Goal: Book appointment/travel/reservation

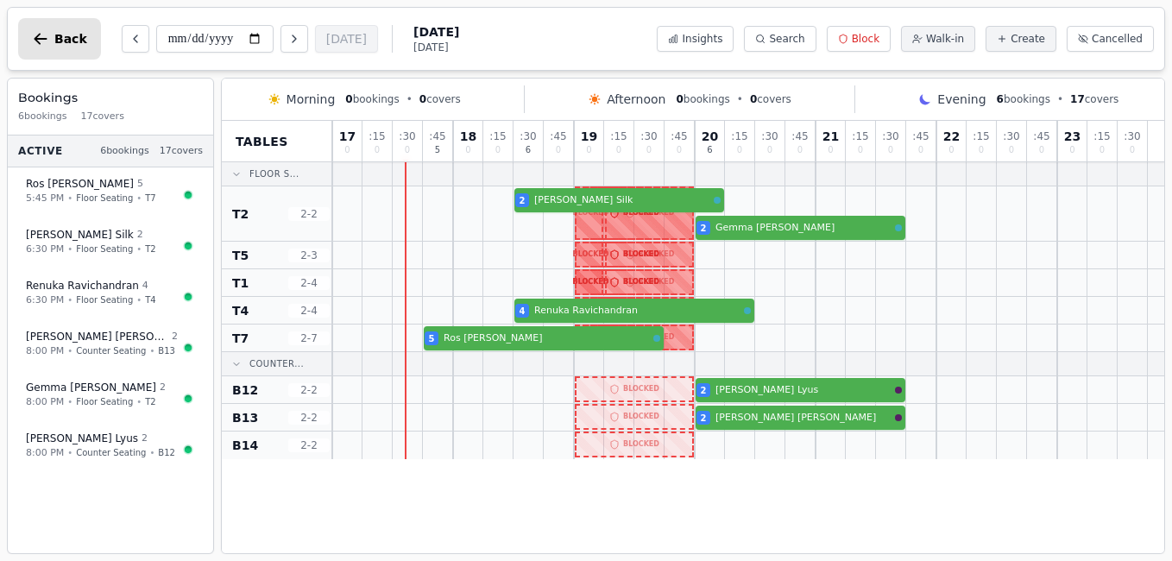
click at [48, 36] on icon "button" at bounding box center [40, 38] width 17 height 17
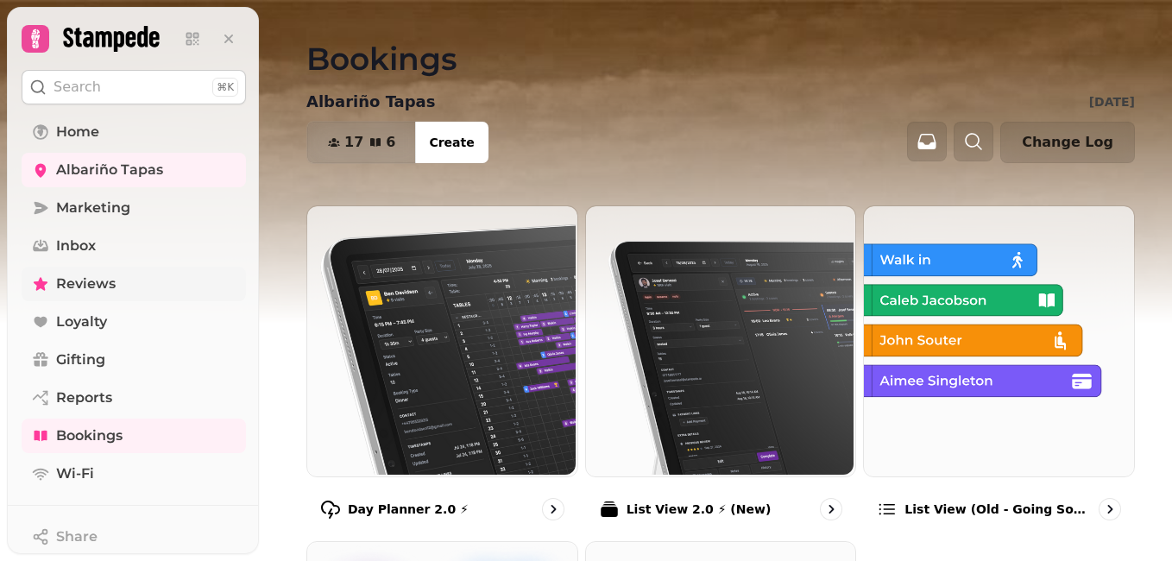
click at [81, 292] on span "Reviews" at bounding box center [86, 284] width 60 height 21
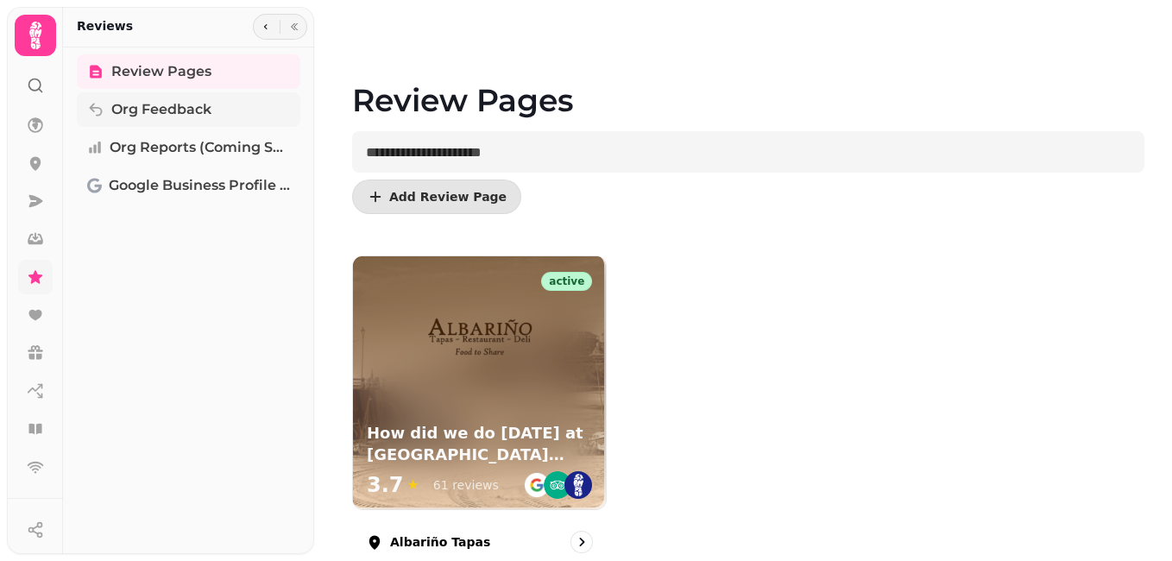
click at [163, 113] on span "Org Feedback" at bounding box center [161, 109] width 100 height 21
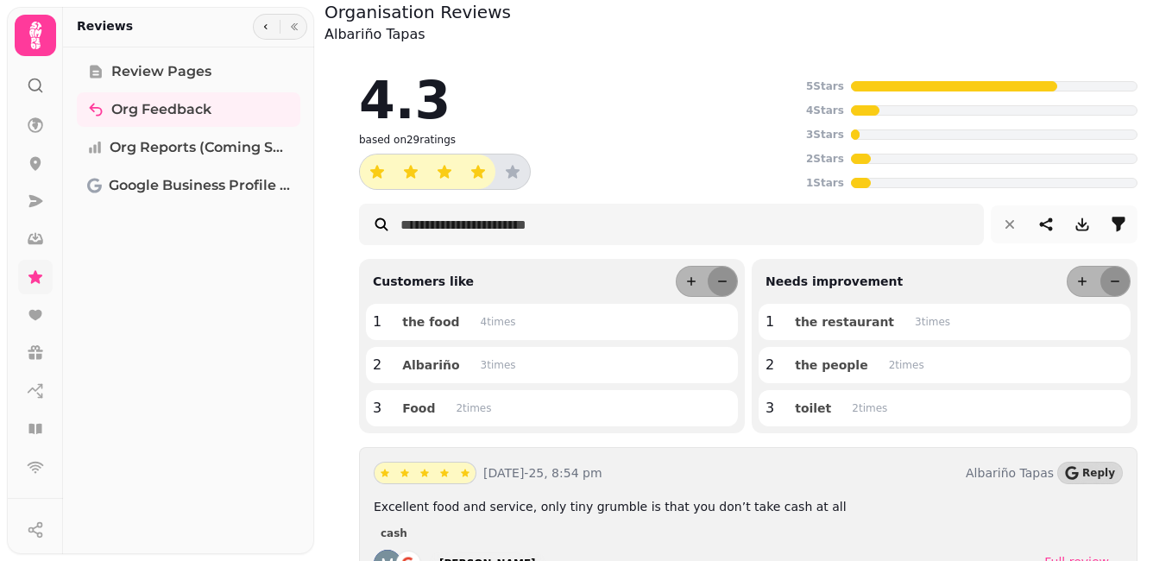
click at [46, 32] on icon at bounding box center [35, 35] width 35 height 35
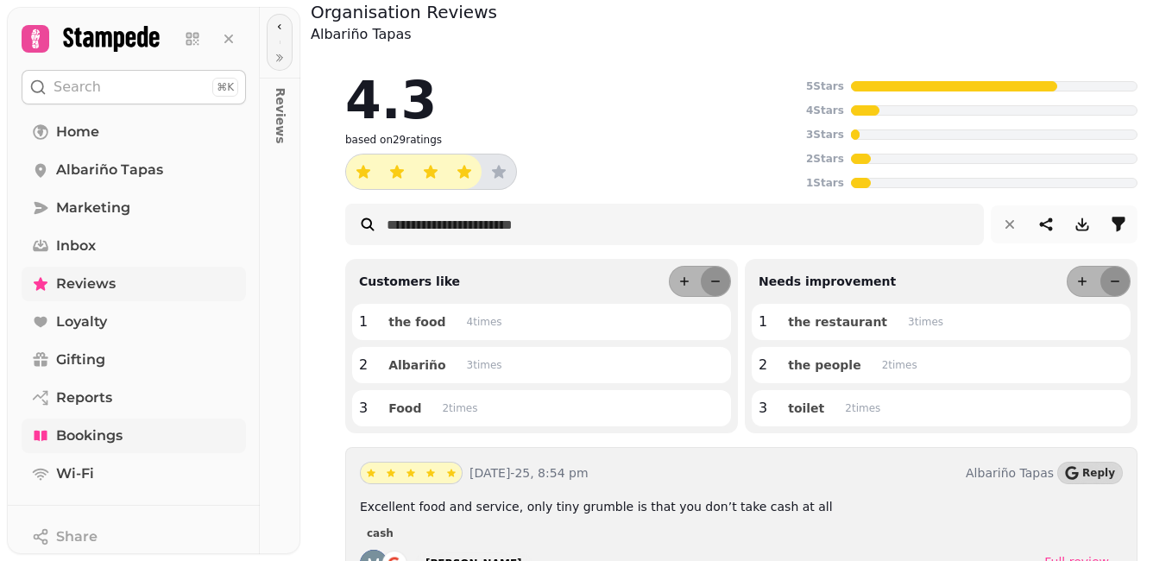
click at [112, 443] on span "Bookings" at bounding box center [89, 435] width 66 height 21
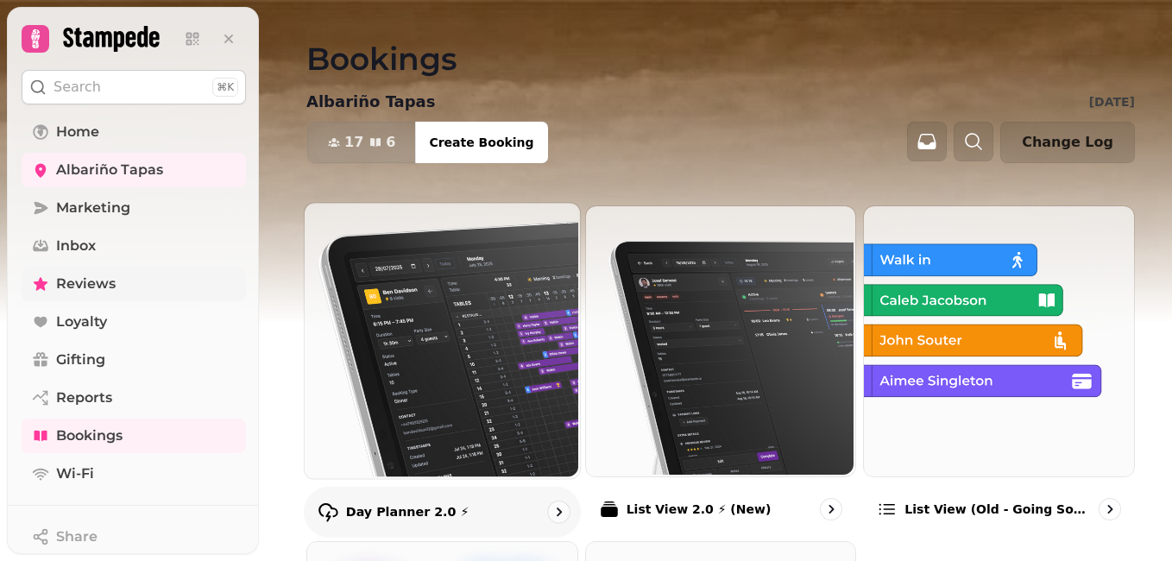
click at [389, 330] on img at bounding box center [440, 338] width 275 height 275
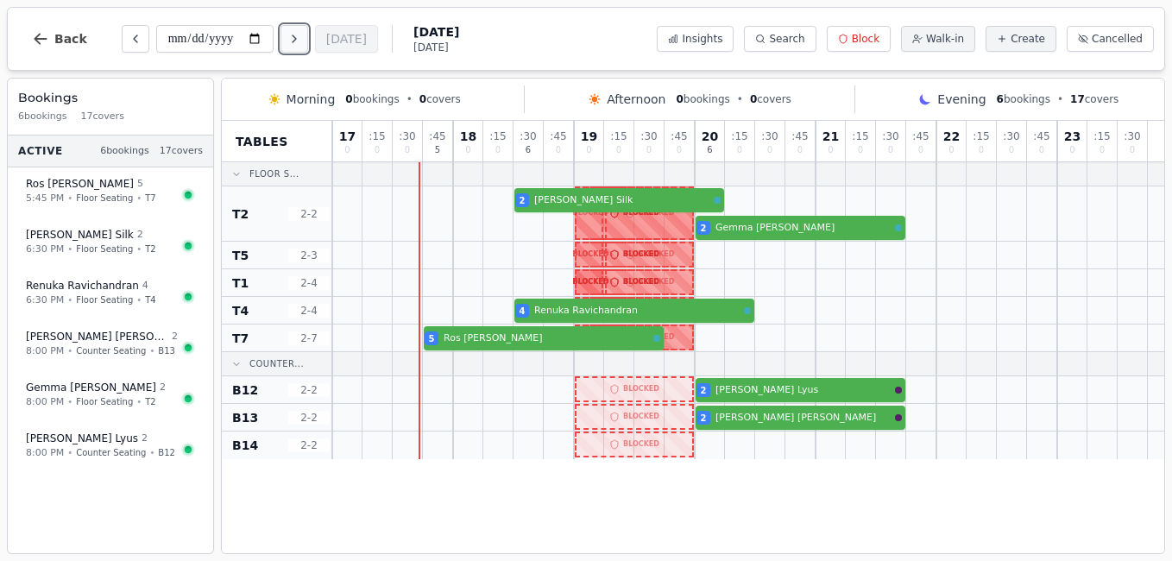
click at [296, 41] on icon "Next day" at bounding box center [294, 38] width 3 height 7
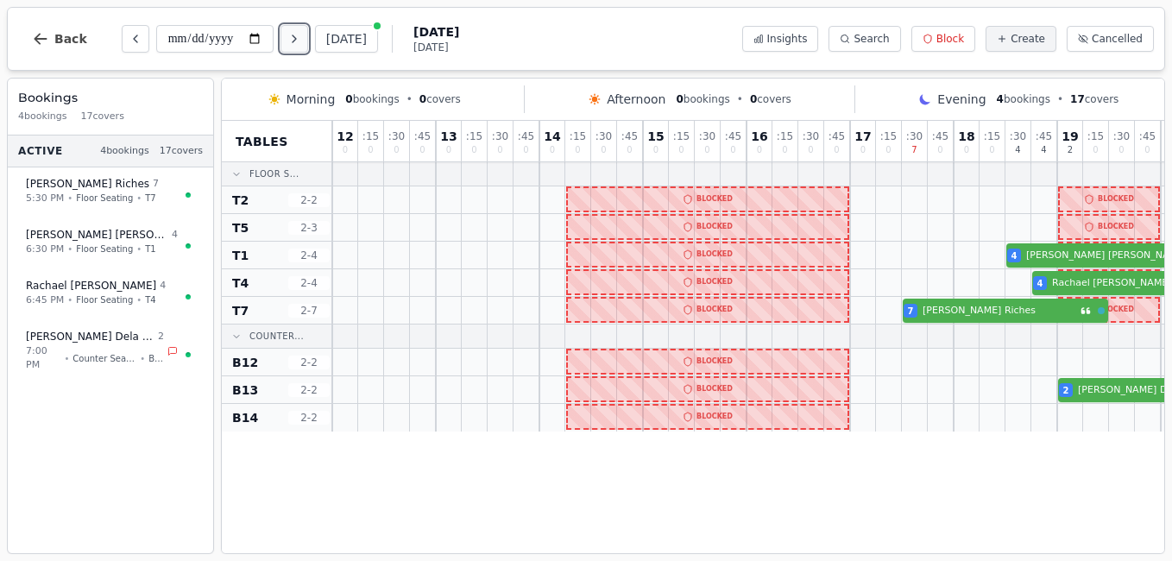
click at [296, 41] on icon "Next day" at bounding box center [294, 38] width 3 height 7
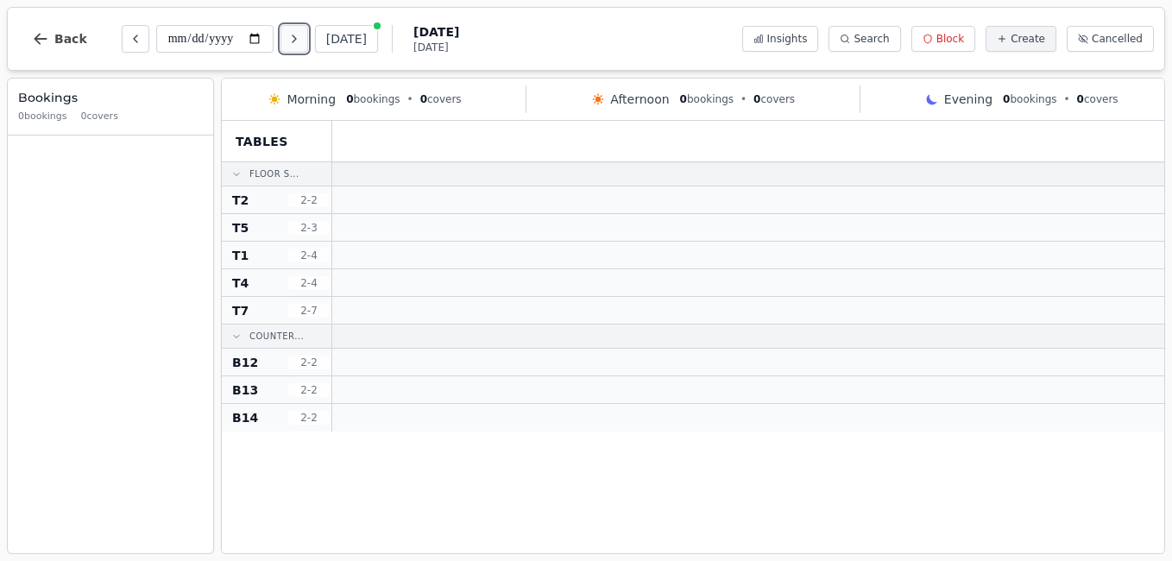
click at [296, 41] on icon "Next day" at bounding box center [294, 38] width 3 height 7
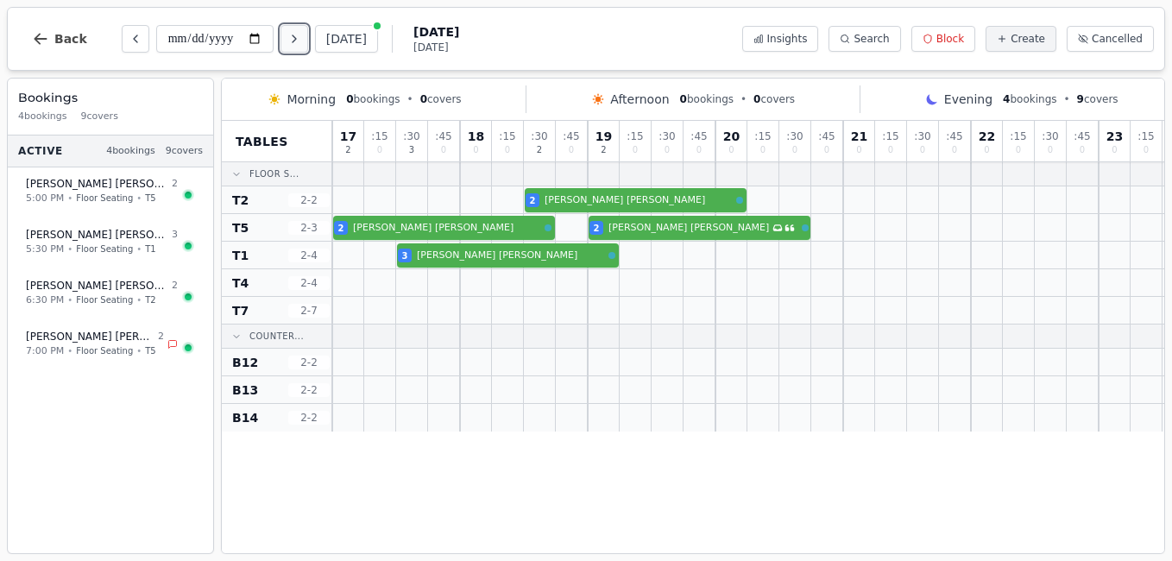
click at [296, 41] on icon "Next day" at bounding box center [294, 38] width 3 height 7
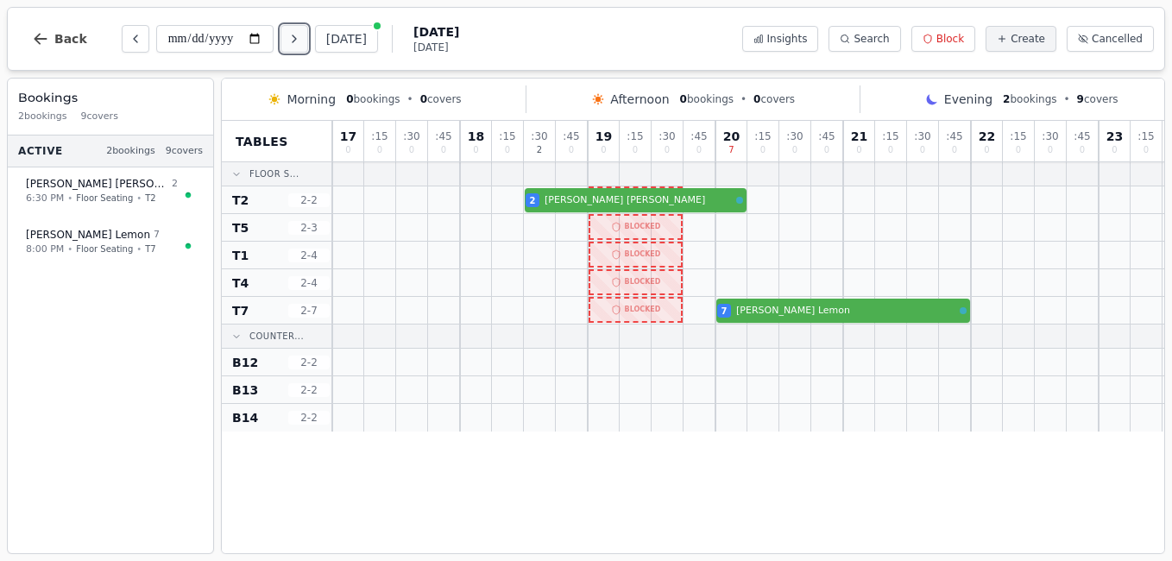
click at [296, 41] on icon "Next day" at bounding box center [294, 38] width 3 height 7
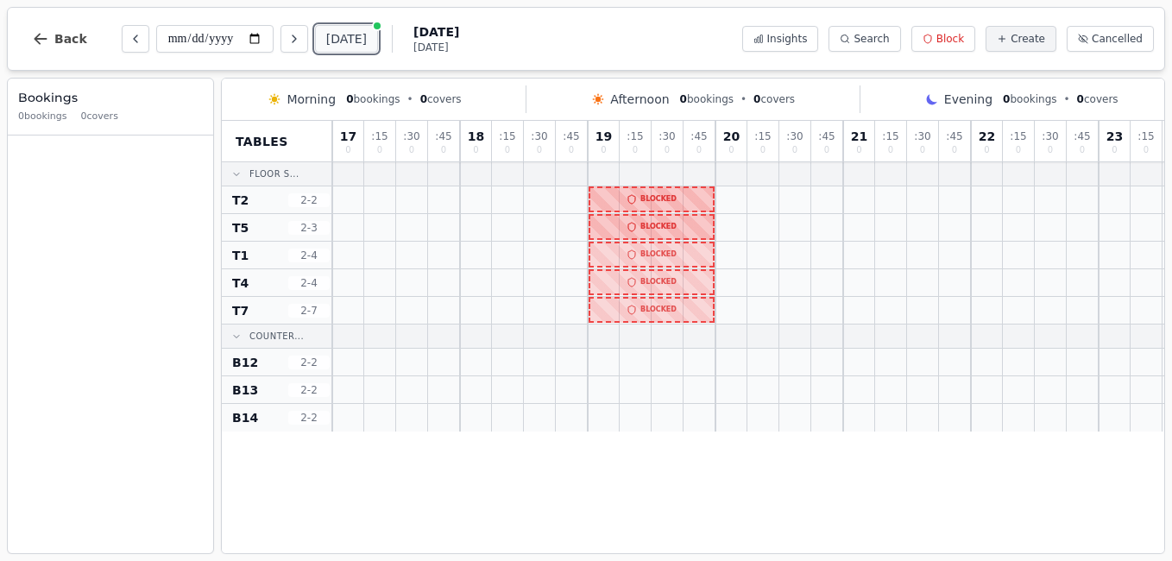
click at [342, 37] on button "[DATE]" at bounding box center [346, 39] width 63 height 28
type input "**********"
